Goal: Task Accomplishment & Management: Manage account settings

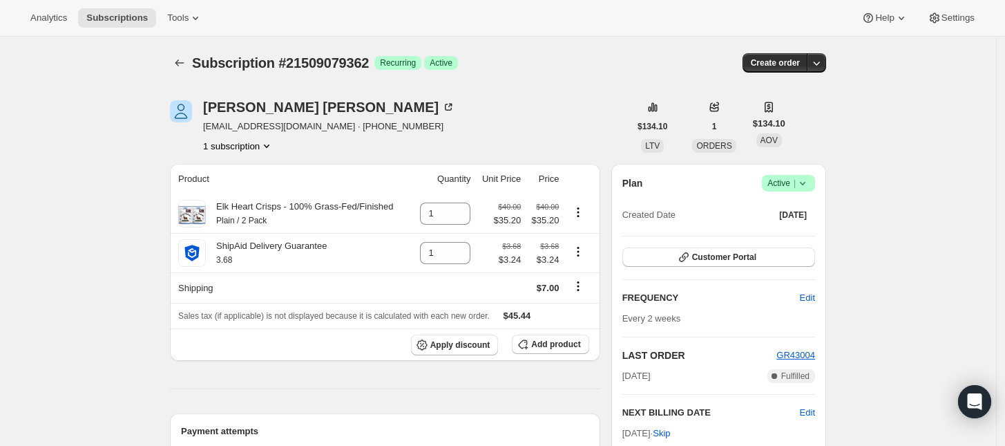
click at [806, 180] on icon at bounding box center [803, 183] width 14 height 14
click at [796, 235] on span "Cancel subscription" at bounding box center [793, 234] width 78 height 10
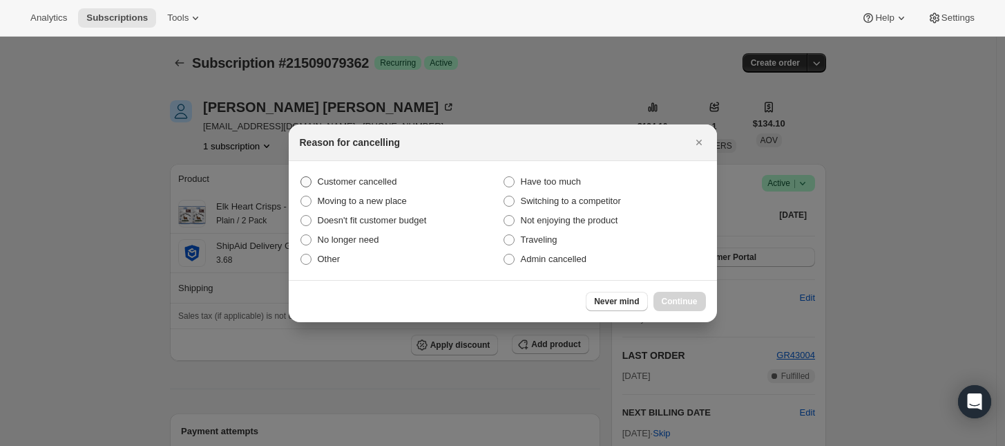
click at [363, 180] on span "Customer cancelled" at bounding box center [357, 181] width 79 height 10
click at [301, 177] on input "Customer cancelled" at bounding box center [301, 176] width 1 height 1
radio input "true"
click at [679, 296] on span "Continue" at bounding box center [680, 301] width 36 height 11
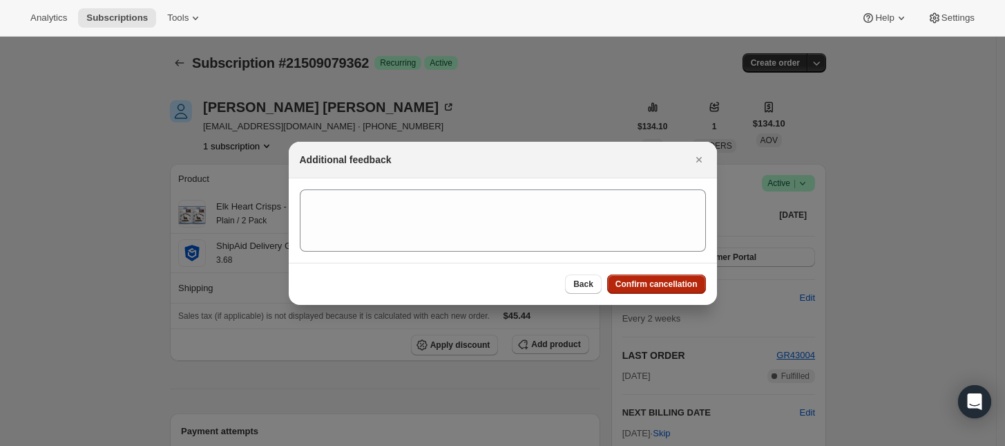
click at [677, 282] on span "Confirm cancellation" at bounding box center [657, 283] width 82 height 11
